Goal: Contribute content: Contribute content

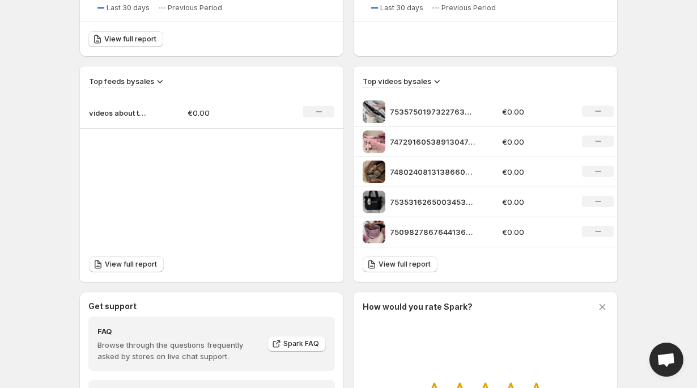
scroll to position [357, 0]
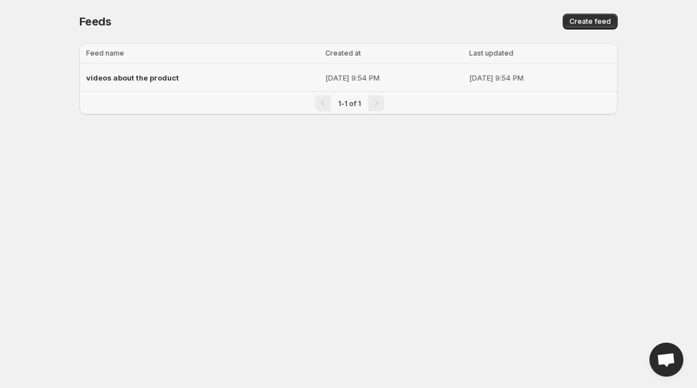
click at [345, 75] on p "[DATE] 9:54 PM" at bounding box center [393, 77] width 137 height 11
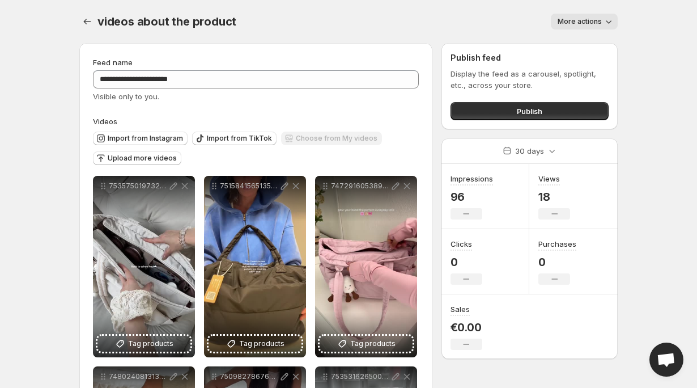
click at [599, 23] on span "More actions" at bounding box center [580, 21] width 44 height 9
click at [612, 49] on div "Publish feed Display the feed as a carousel, spotlight, etc., across your store…" at bounding box center [530, 86] width 176 height 86
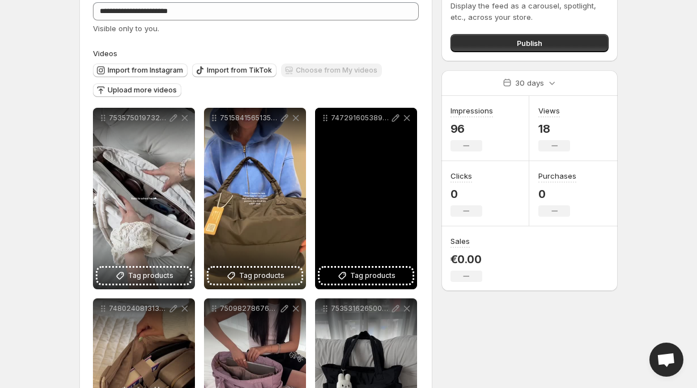
scroll to position [156, 0]
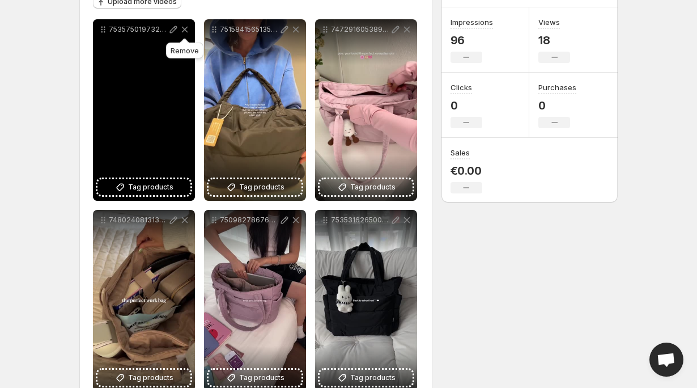
click at [184, 29] on icon at bounding box center [184, 29] width 11 height 11
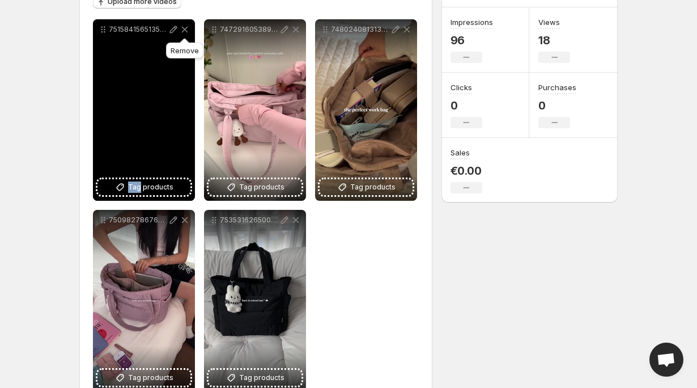
click at [184, 29] on icon at bounding box center [184, 29] width 11 height 11
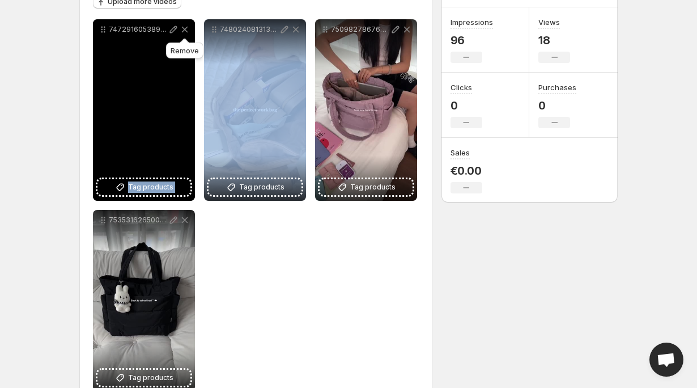
click at [184, 29] on icon at bounding box center [184, 29] width 11 height 11
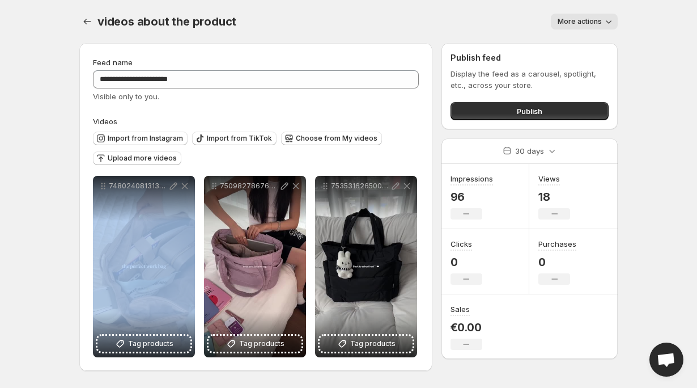
scroll to position [0, 0]
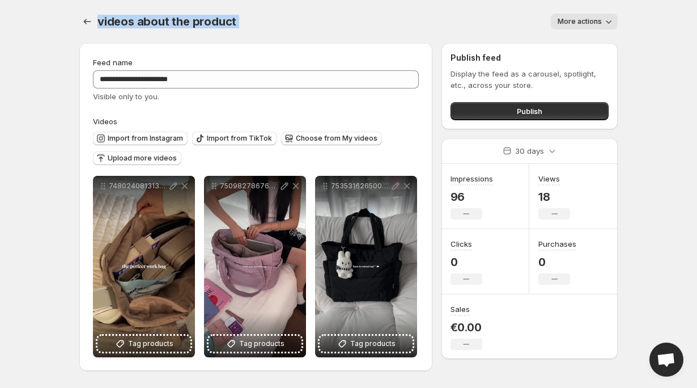
click at [184, 29] on div "videos about the product" at bounding box center [169, 22] width 143 height 16
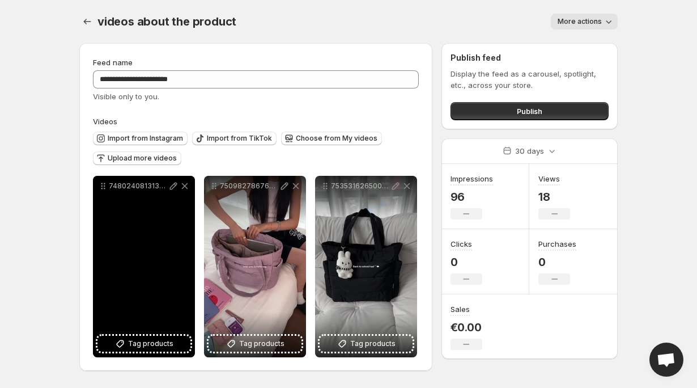
click at [187, 190] on icon at bounding box center [184, 185] width 11 height 11
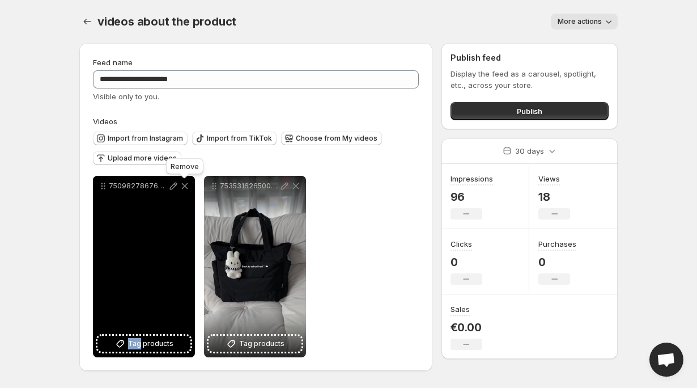
click at [187, 190] on icon at bounding box center [184, 185] width 11 height 11
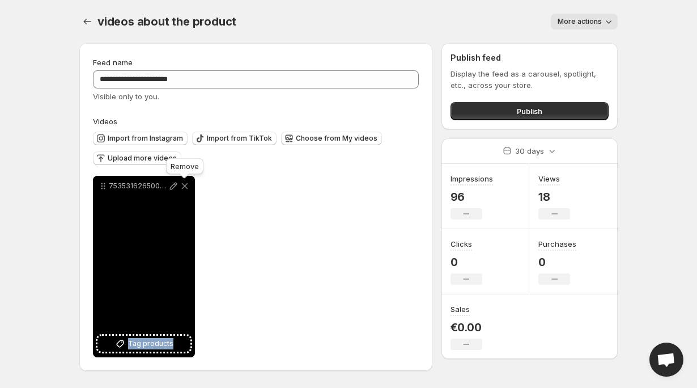
click at [187, 190] on icon at bounding box center [184, 185] width 11 height 11
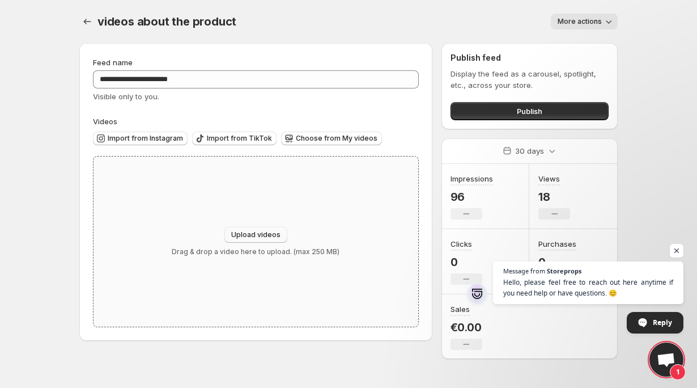
click at [246, 228] on button "Upload videos" at bounding box center [256, 235] width 63 height 16
type input "**********"
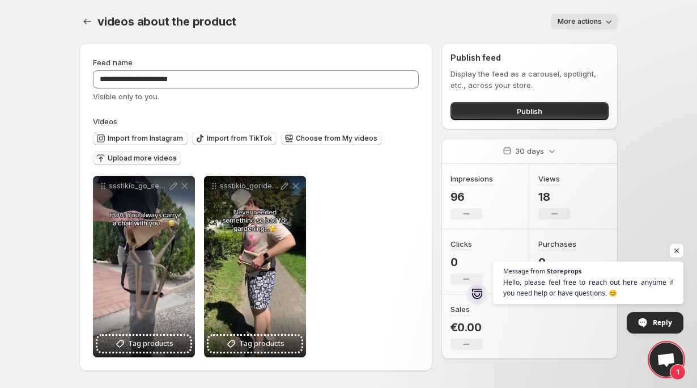
click at [143, 164] on button "Upload more videos" at bounding box center [137, 158] width 88 height 14
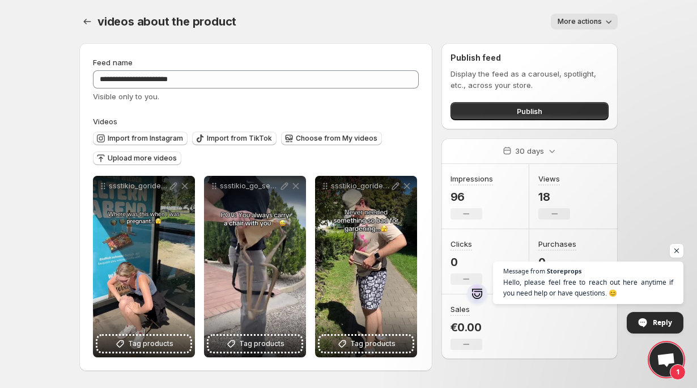
click at [588, 6] on div "videos about the product. This page is ready videos about the product More acti…" at bounding box center [348, 21] width 539 height 43
click at [587, 14] on button "More actions" at bounding box center [584, 22] width 67 height 16
click at [508, 32] on div "videos about the product. This page is ready videos about the product More acti…" at bounding box center [348, 21] width 539 height 43
click at [111, 172] on div "**********" at bounding box center [256, 264] width 326 height 186
click at [111, 164] on button "Upload more videos" at bounding box center [137, 158] width 88 height 14
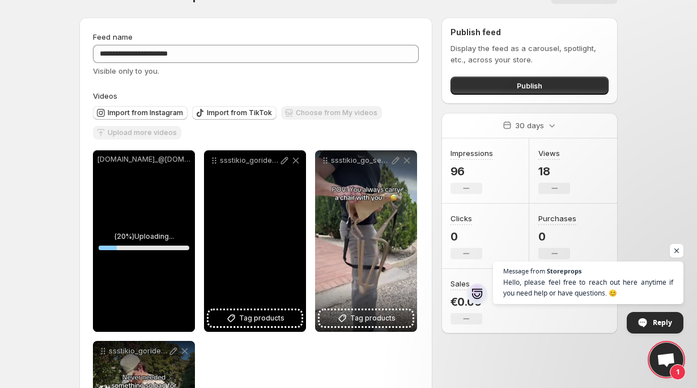
scroll to position [66, 0]
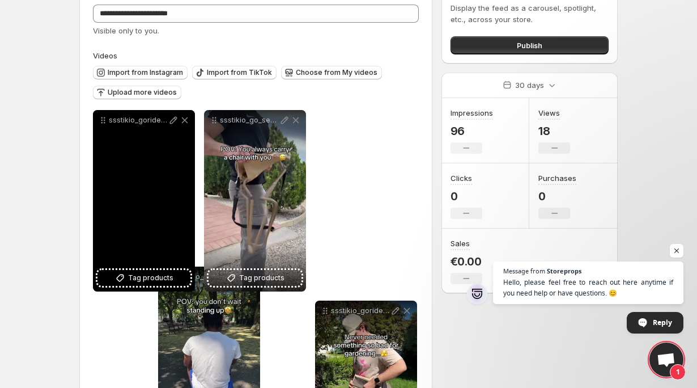
drag, startPoint x: 98, startPoint y: 118, endPoint x: 169, endPoint y: 295, distance: 190.8
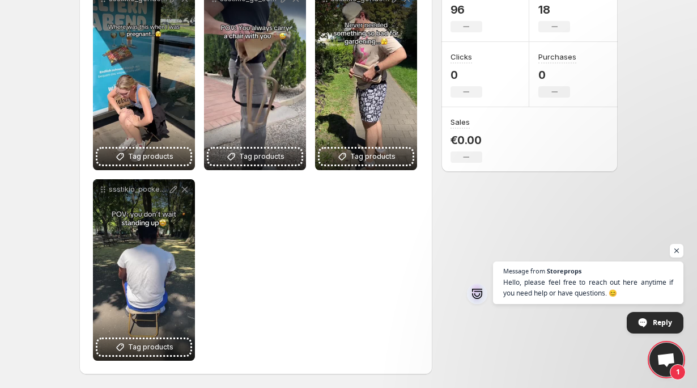
scroll to position [0, 0]
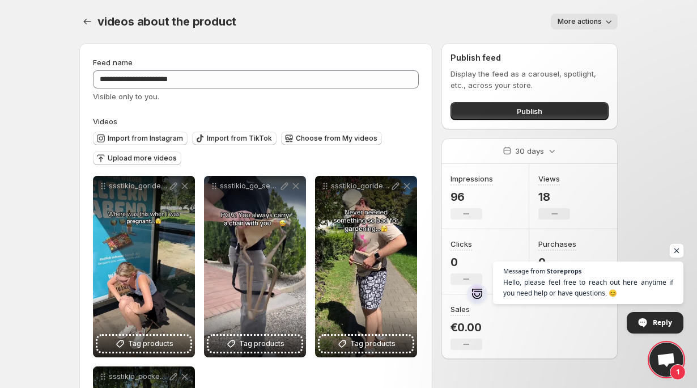
click at [677, 252] on span "Open chat" at bounding box center [677, 251] width 14 height 14
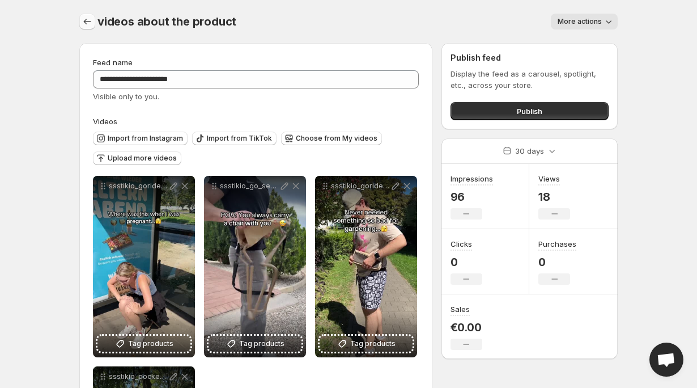
click at [89, 16] on icon "Settings" at bounding box center [87, 21] width 11 height 11
